Goal: Check status

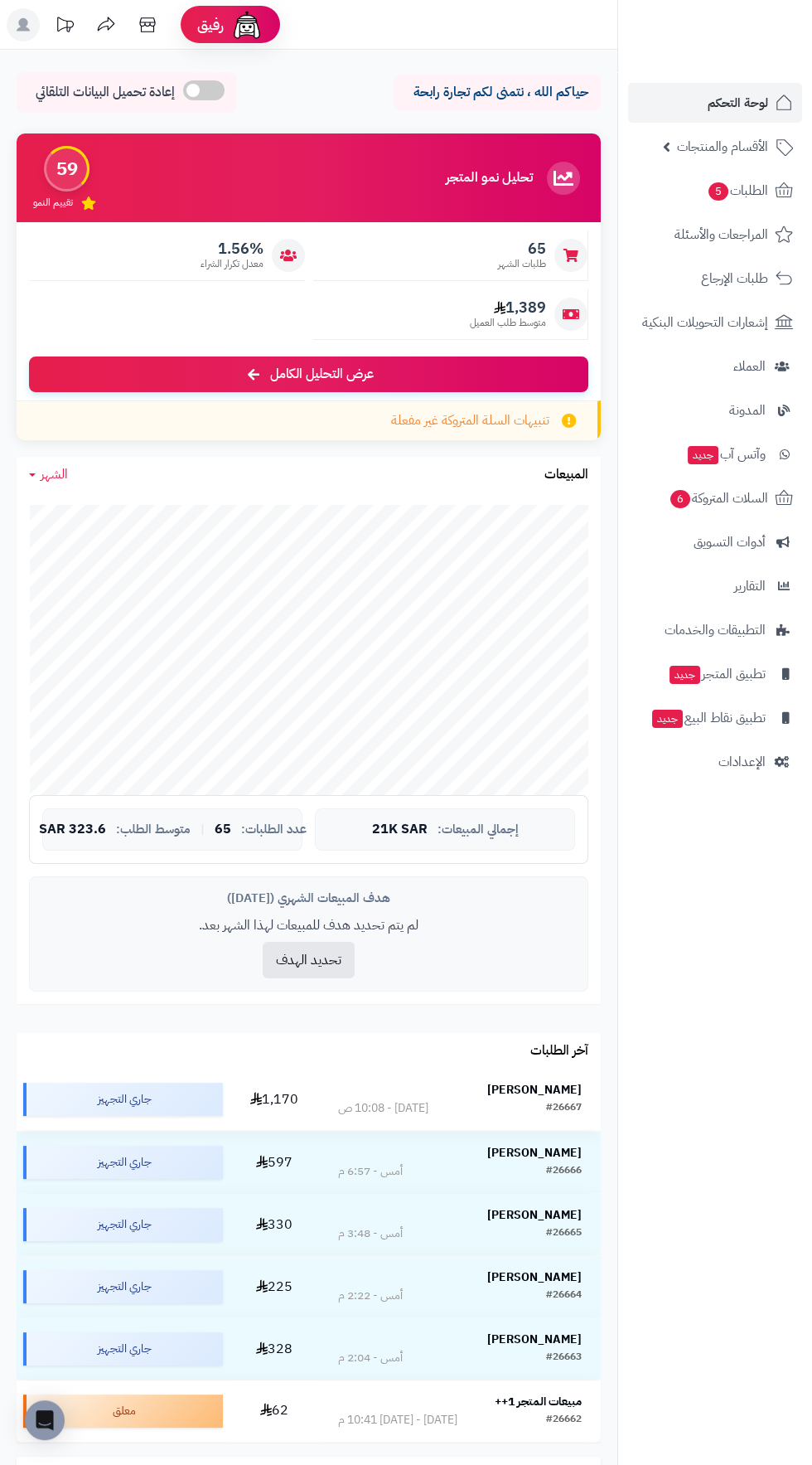
click at [527, 1085] on strong "[PERSON_NAME]" at bounding box center [535, 1090] width 95 height 18
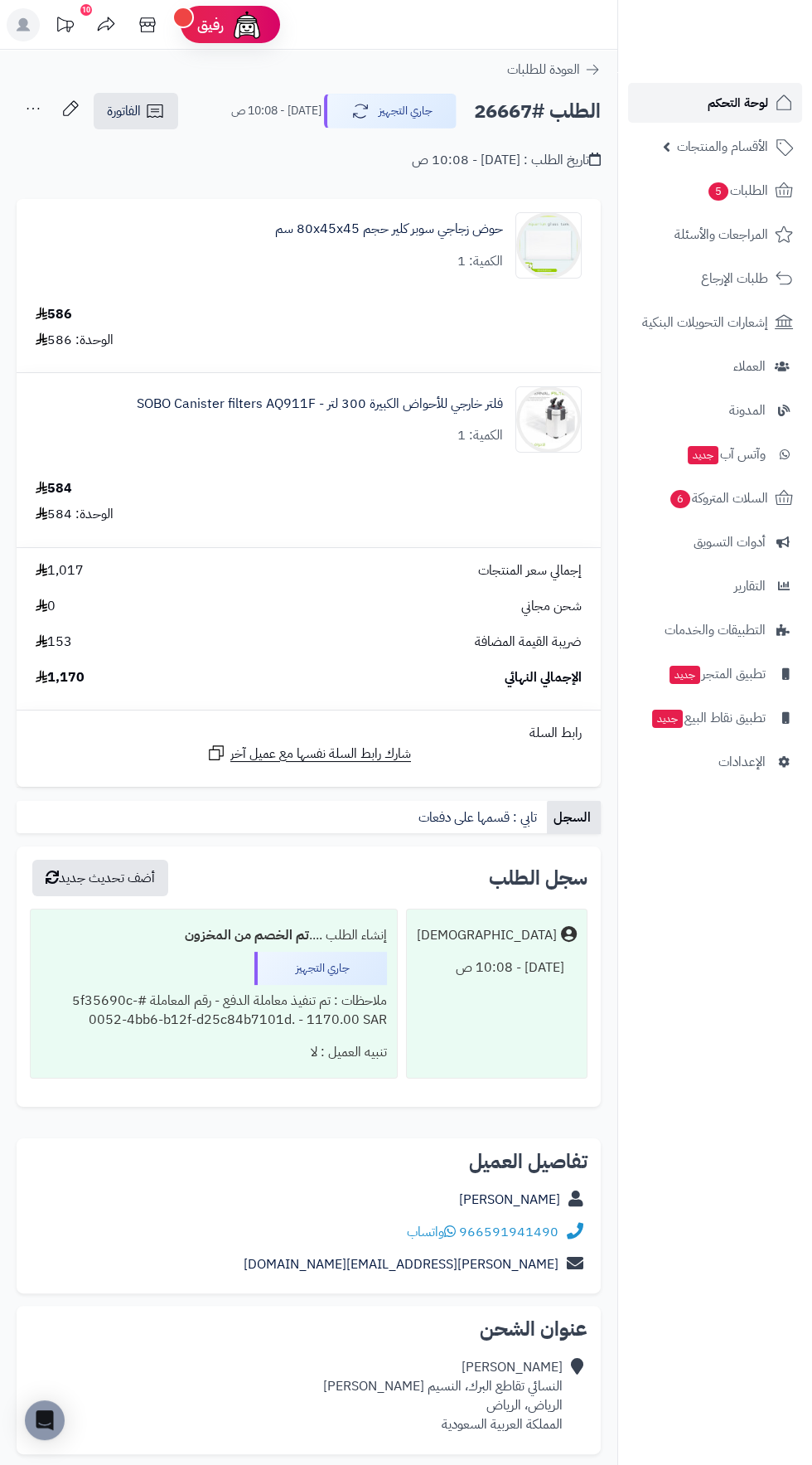
click at [645, 93] on link "لوحة التحكم" at bounding box center [716, 102] width 174 height 39
